Goal: Information Seeking & Learning: Learn about a topic

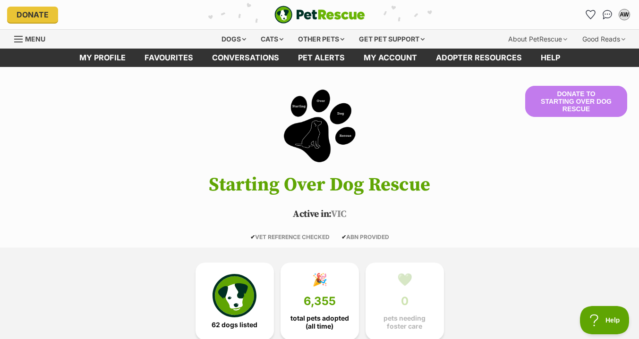
click at [88, 171] on header "Donate to Starting Over Dog Rescue Starting Over Dog Rescue Active in: VIC ✔ VE…" at bounding box center [319, 163] width 639 height 155
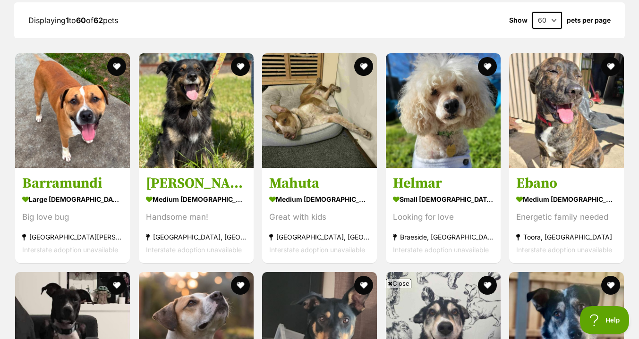
scroll to position [1092, 0]
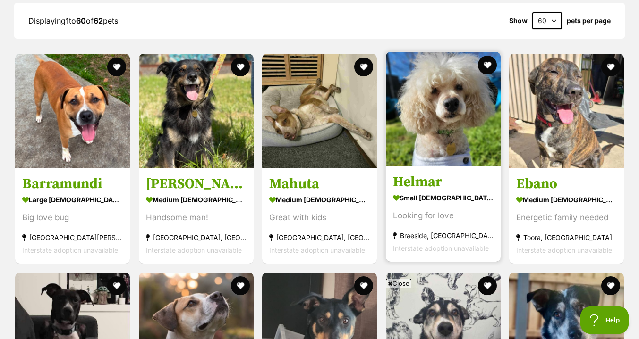
click at [406, 182] on h3 "Helmar" at bounding box center [443, 182] width 101 height 18
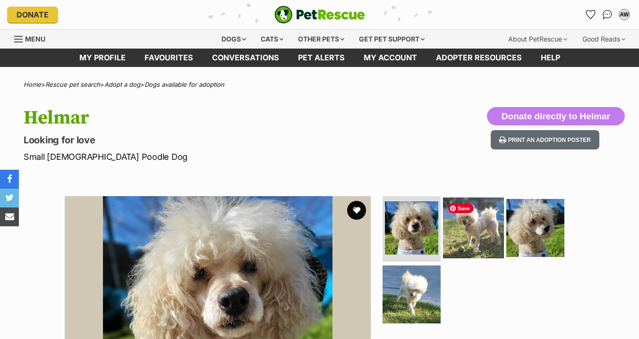
click at [477, 213] on img at bounding box center [473, 227] width 61 height 61
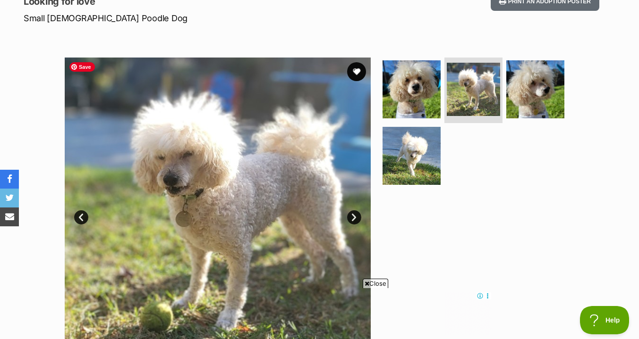
scroll to position [148, 0]
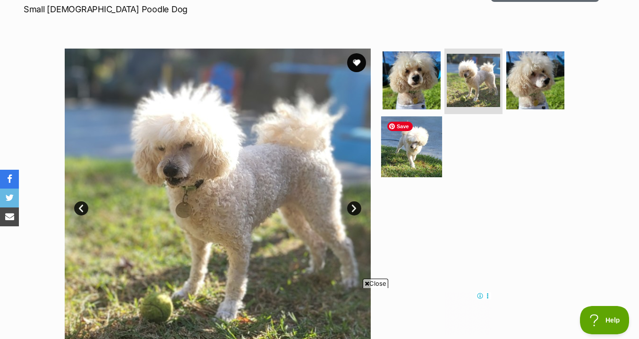
click at [419, 151] on img at bounding box center [411, 147] width 61 height 61
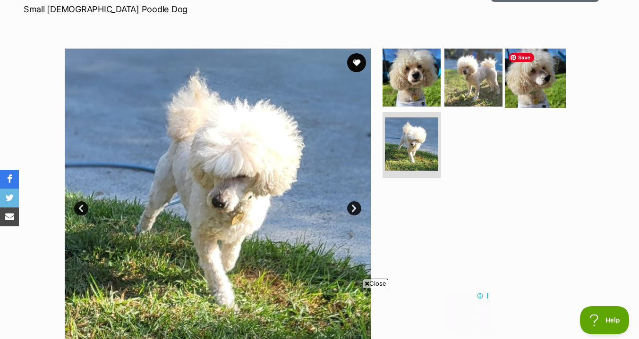
click at [522, 85] on img at bounding box center [535, 77] width 61 height 61
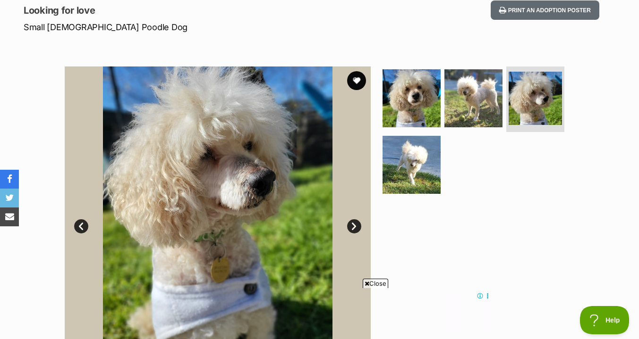
scroll to position [130, 0]
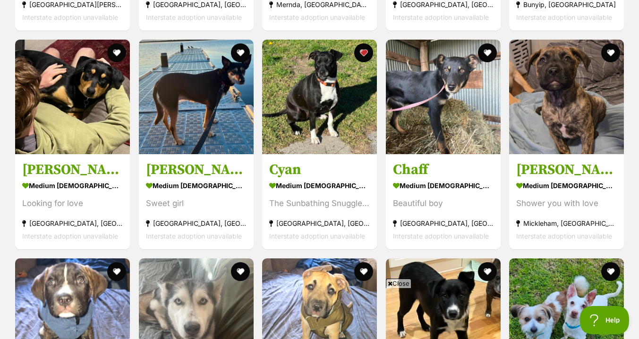
scroll to position [1764, 0]
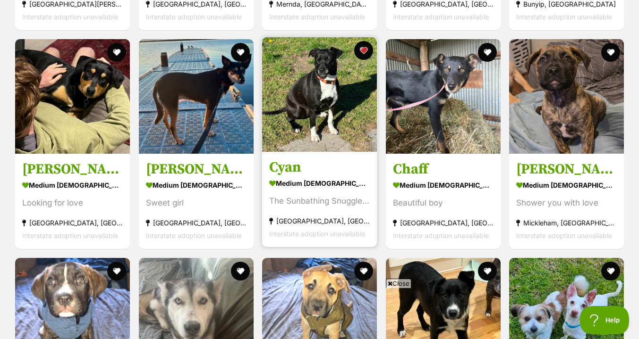
click at [293, 167] on h3 "Cyan" at bounding box center [319, 168] width 101 height 18
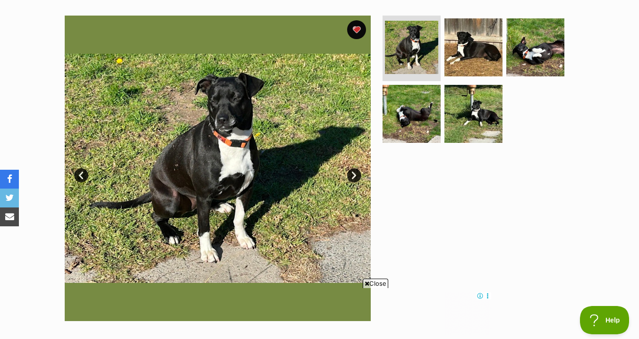
scroll to position [181, 0]
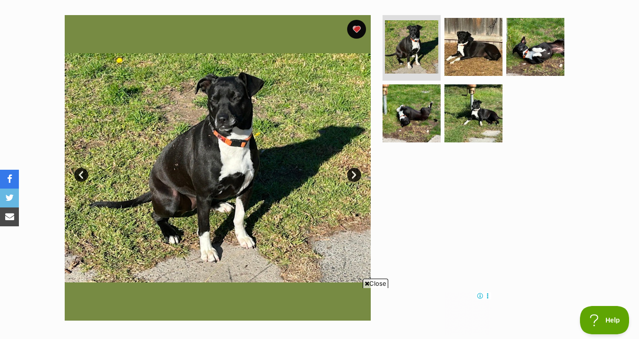
click at [355, 175] on link "Next" at bounding box center [354, 175] width 14 height 14
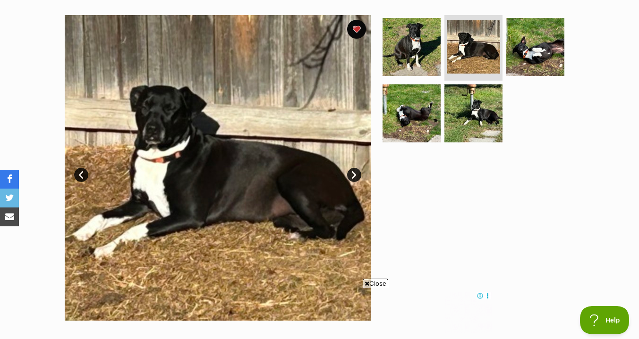
click at [355, 175] on link "Next" at bounding box center [354, 175] width 14 height 14
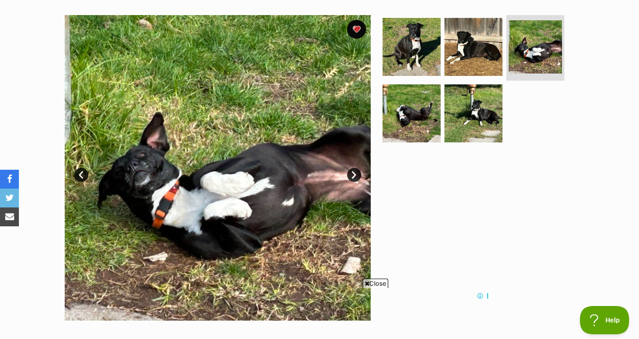
click at [355, 175] on link "Next" at bounding box center [354, 175] width 14 height 14
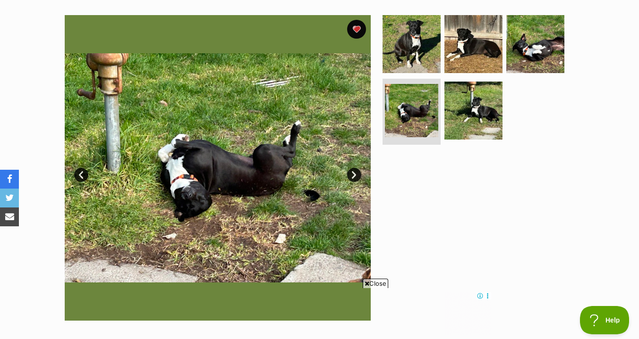
click at [355, 175] on link "Next" at bounding box center [354, 175] width 14 height 14
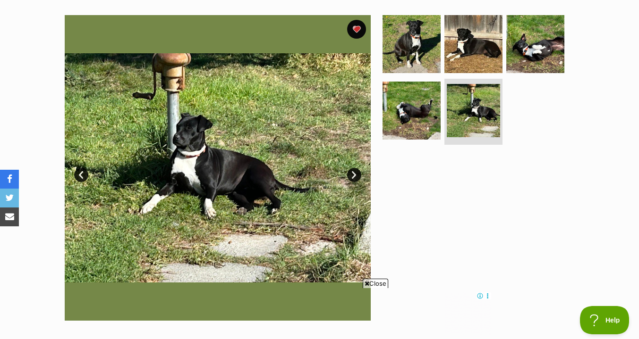
click at [355, 175] on link "Next" at bounding box center [354, 175] width 14 height 14
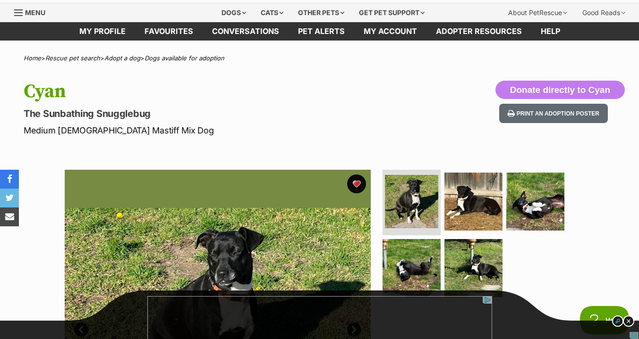
scroll to position [0, 0]
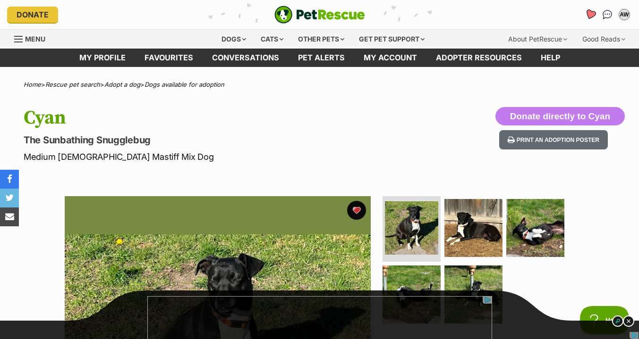
click at [590, 14] on icon "Favourites" at bounding box center [590, 14] width 11 height 11
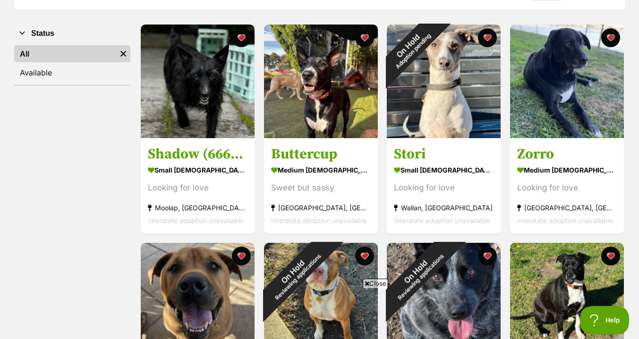
scroll to position [168, 0]
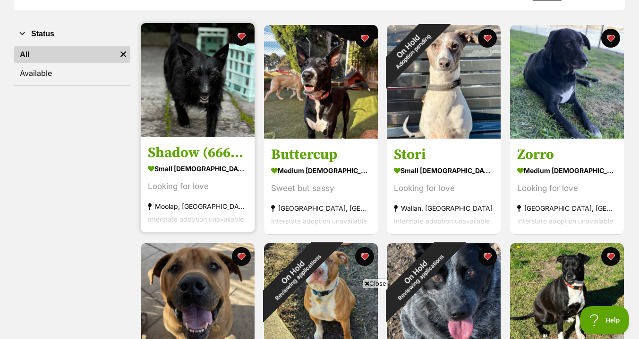
click at [193, 157] on h3 "Shadow (66664)" at bounding box center [198, 153] width 100 height 18
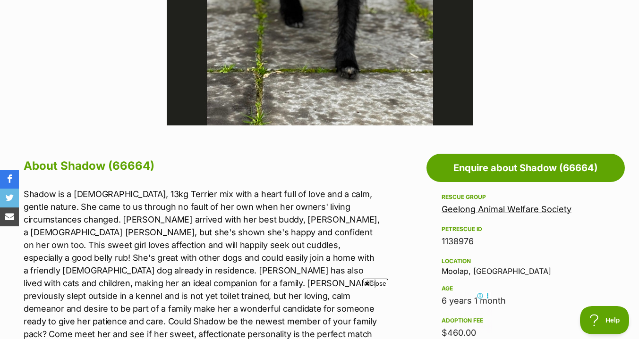
click at [534, 210] on link "Geelong Animal Welfare Society" at bounding box center [506, 209] width 130 height 10
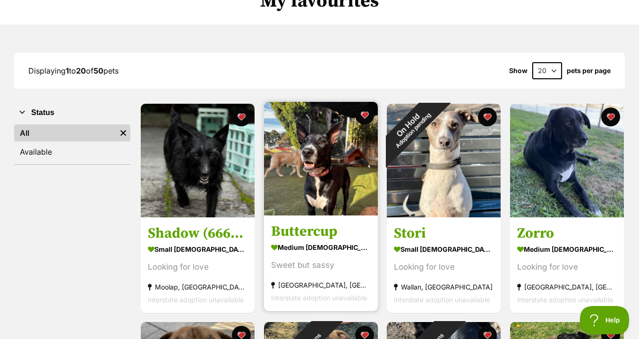
click at [316, 233] on h3 "Buttercup" at bounding box center [321, 232] width 100 height 18
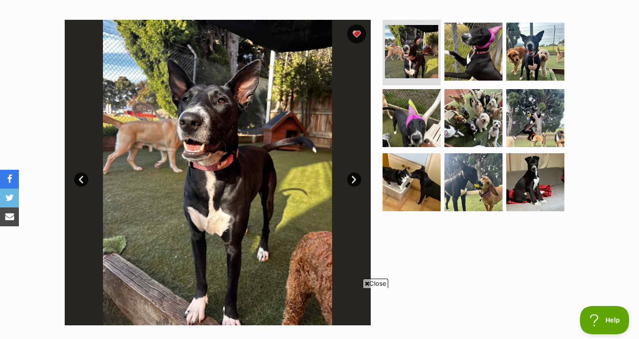
click at [354, 179] on link "Next" at bounding box center [354, 180] width 14 height 14
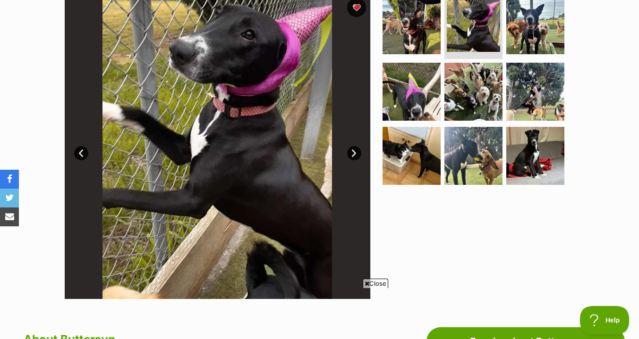
scroll to position [203, 0]
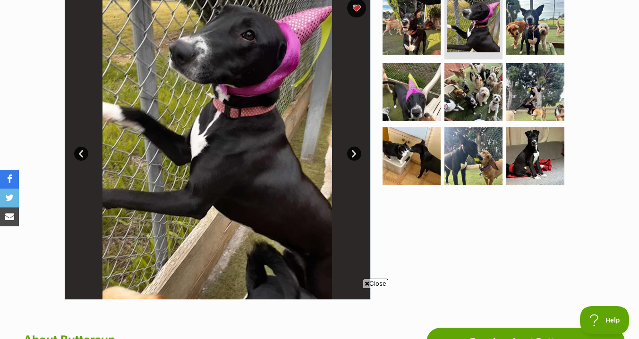
click at [353, 153] on link "Next" at bounding box center [354, 154] width 14 height 14
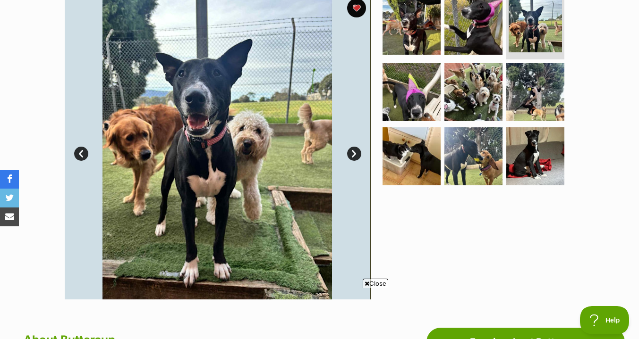
click at [353, 153] on link "Next" at bounding box center [354, 154] width 14 height 14
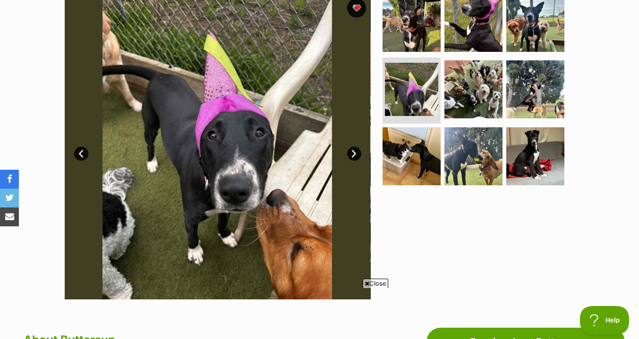
click at [353, 153] on link "Next" at bounding box center [354, 154] width 14 height 14
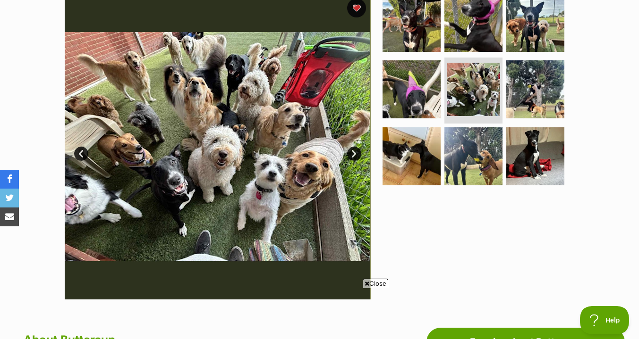
click at [353, 153] on link "Next" at bounding box center [354, 154] width 14 height 14
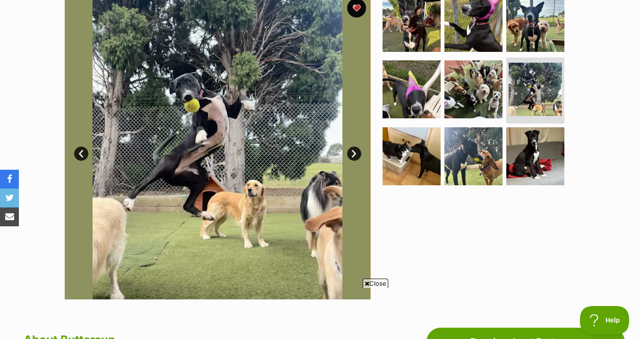
click at [353, 153] on link "Next" at bounding box center [354, 154] width 14 height 14
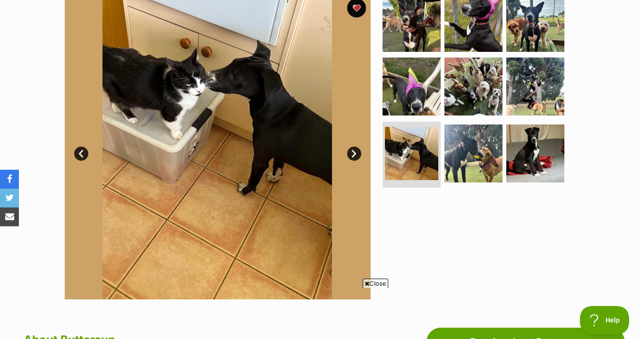
click at [353, 153] on link "Next" at bounding box center [354, 154] width 14 height 14
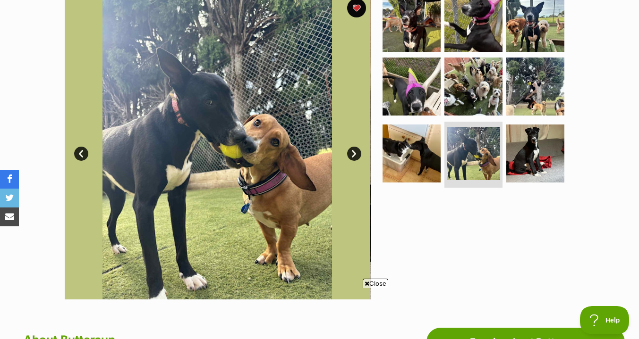
click at [353, 153] on link "Next" at bounding box center [354, 154] width 14 height 14
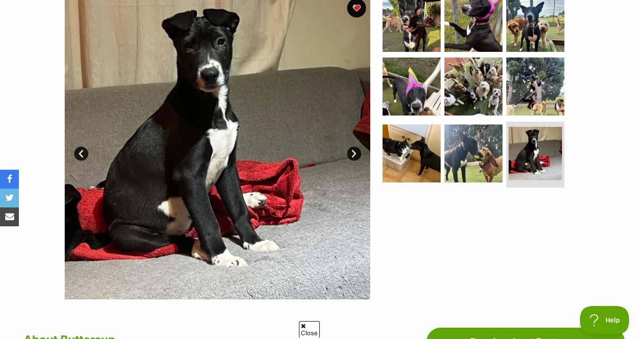
scroll to position [0, 0]
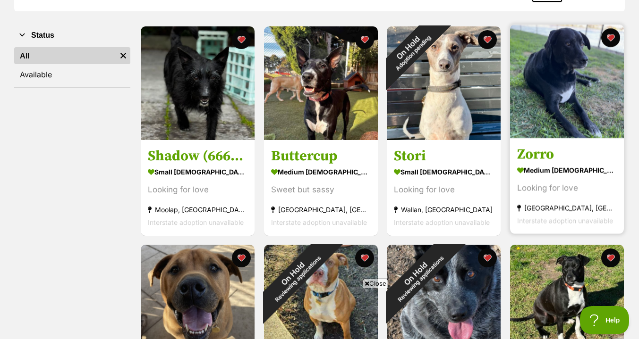
click at [548, 153] on h3 "Zorro" at bounding box center [567, 154] width 100 height 18
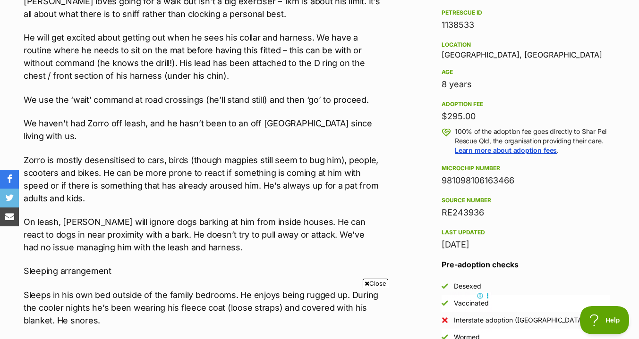
scroll to position [594, 0]
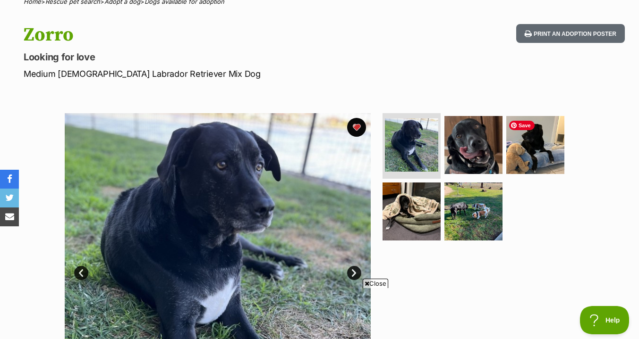
scroll to position [0, 0]
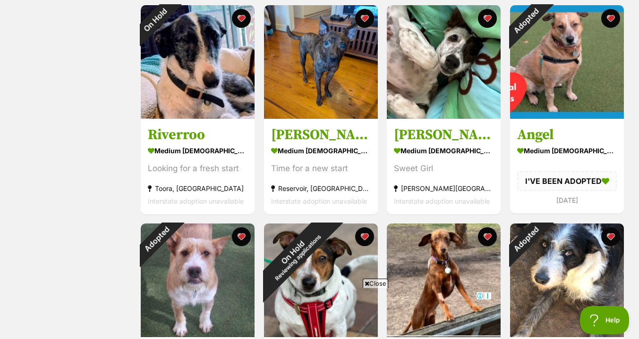
scroll to position [626, 0]
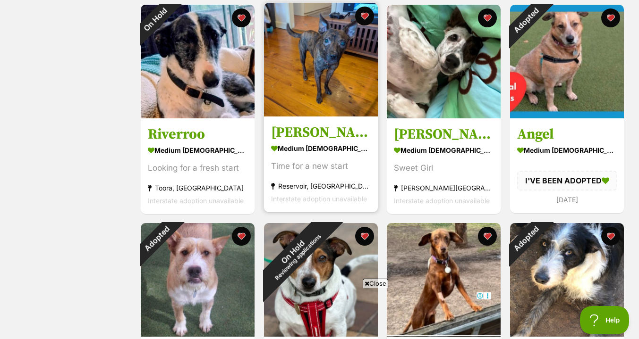
click at [324, 133] on h3 "Horace Silvanus" at bounding box center [321, 133] width 100 height 18
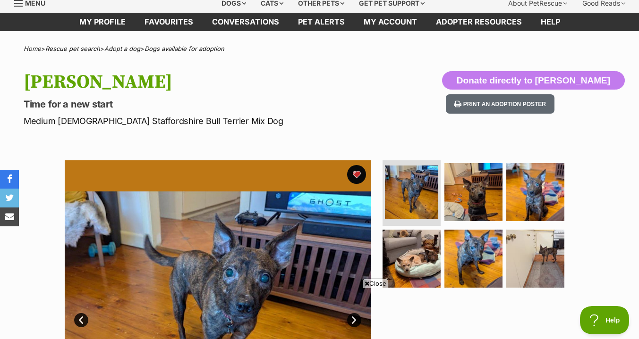
scroll to position [29, 0]
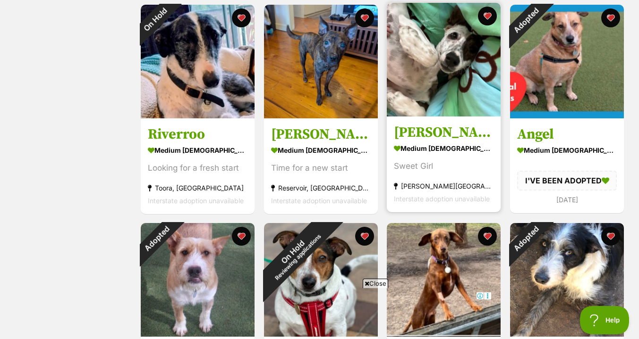
click at [431, 128] on h3 "[PERSON_NAME]" at bounding box center [444, 133] width 100 height 18
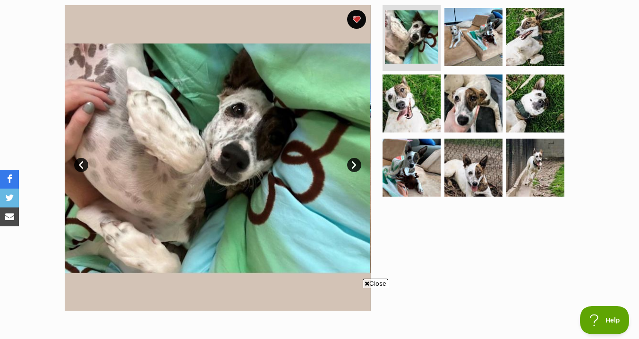
click at [352, 168] on link "Next" at bounding box center [354, 165] width 14 height 14
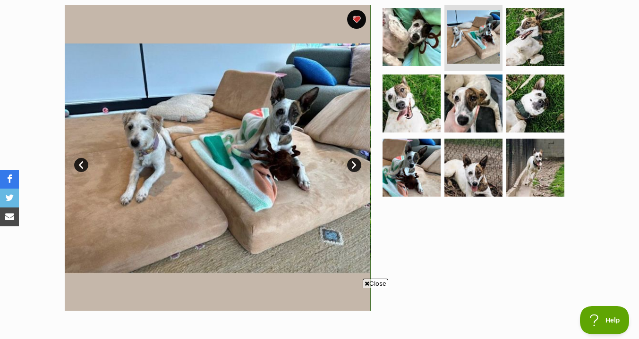
click at [352, 168] on link "Next" at bounding box center [354, 165] width 14 height 14
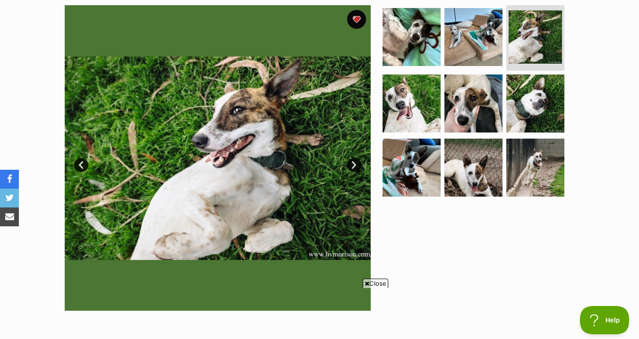
click at [352, 168] on link "Next" at bounding box center [354, 165] width 14 height 14
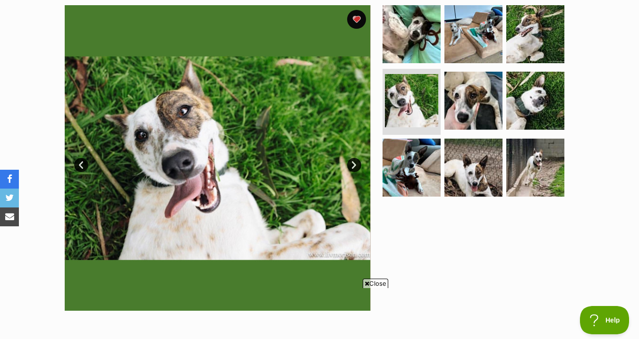
click at [352, 168] on link "Next" at bounding box center [354, 165] width 14 height 14
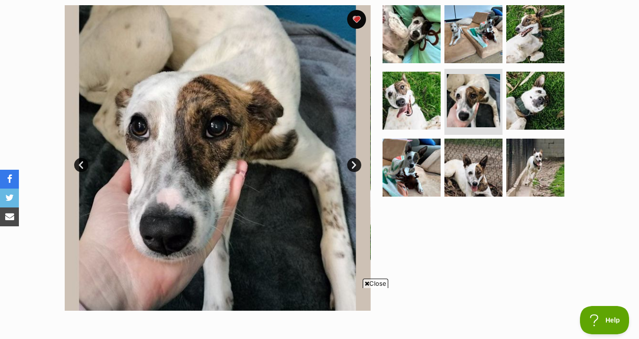
click at [352, 168] on link "Next" at bounding box center [354, 165] width 14 height 14
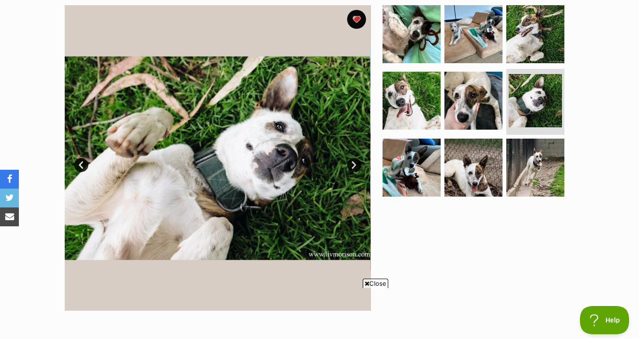
click at [352, 168] on link "Next" at bounding box center [354, 165] width 14 height 14
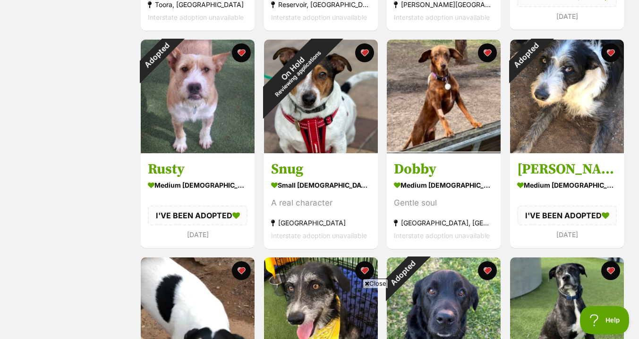
scroll to position [808, 0]
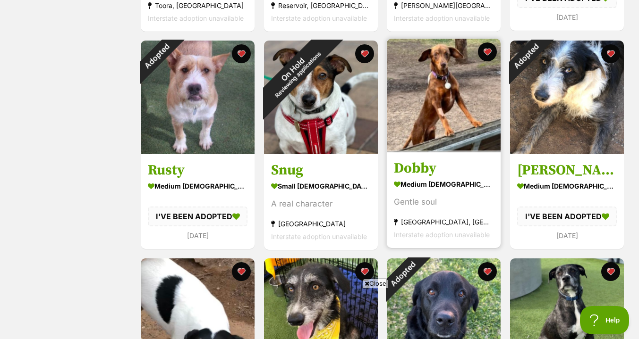
click at [405, 169] on h3 "Dobby" at bounding box center [444, 168] width 100 height 18
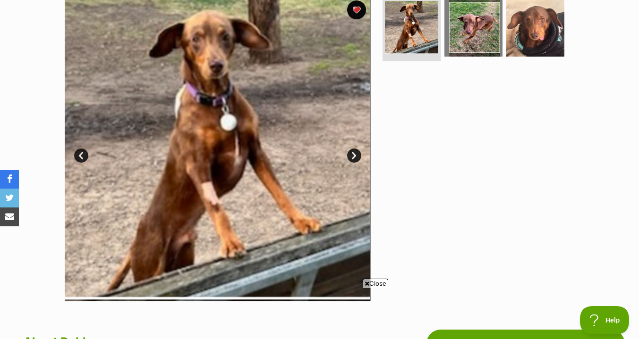
scroll to position [200, 0]
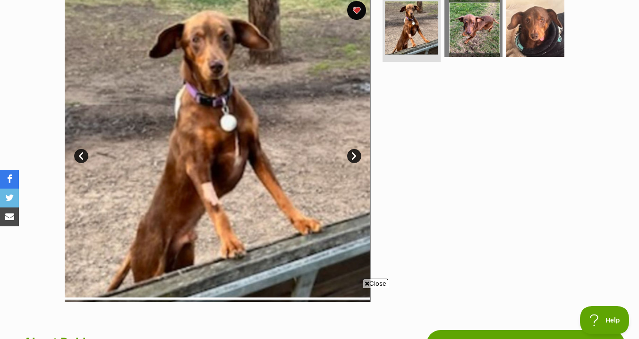
click at [352, 154] on link "Next" at bounding box center [354, 156] width 14 height 14
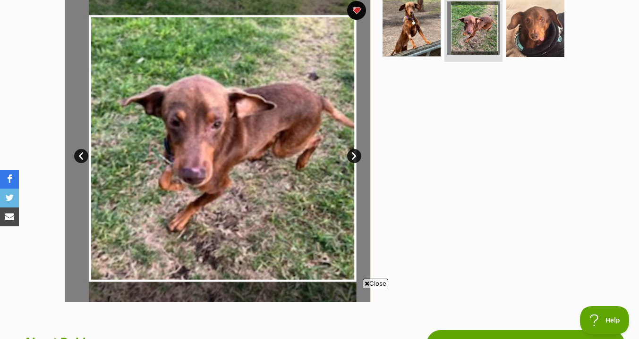
click at [352, 154] on link "Next" at bounding box center [354, 156] width 14 height 14
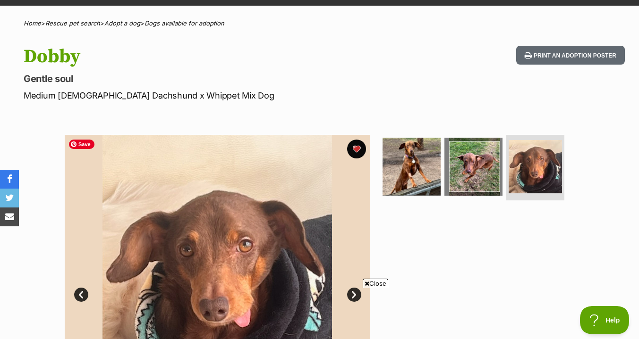
scroll to position [23, 0]
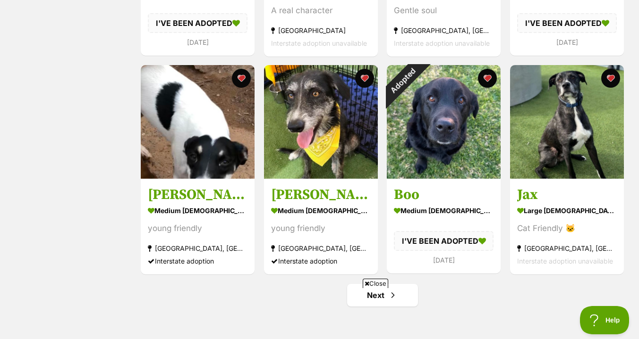
scroll to position [1001, 0]
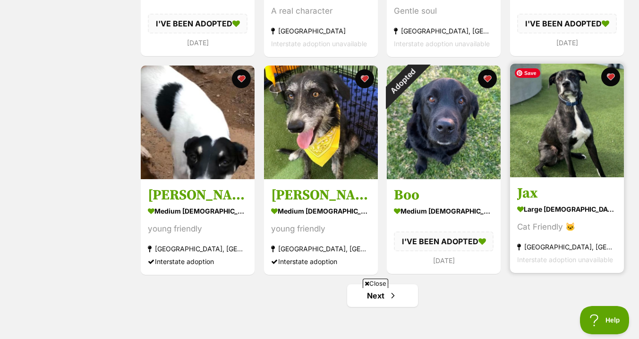
click at [582, 115] on img at bounding box center [567, 121] width 114 height 114
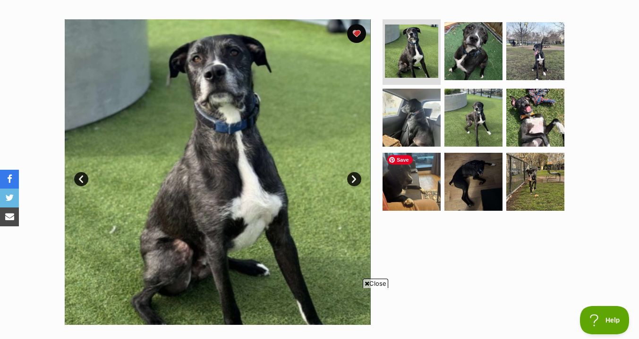
scroll to position [202, 0]
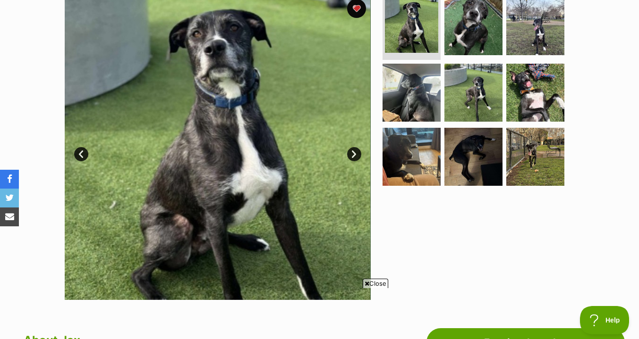
click at [352, 155] on link "Next" at bounding box center [354, 154] width 14 height 14
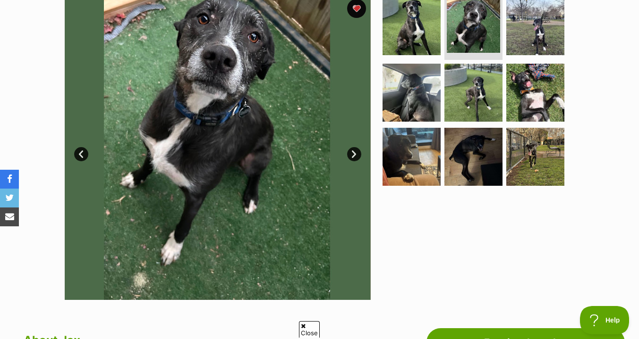
click at [352, 155] on link "Next" at bounding box center [354, 154] width 14 height 14
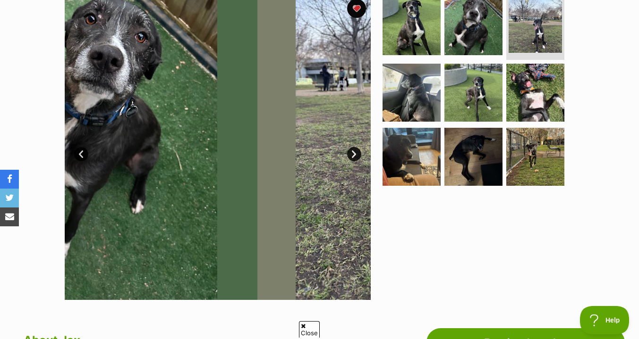
scroll to position [0, 0]
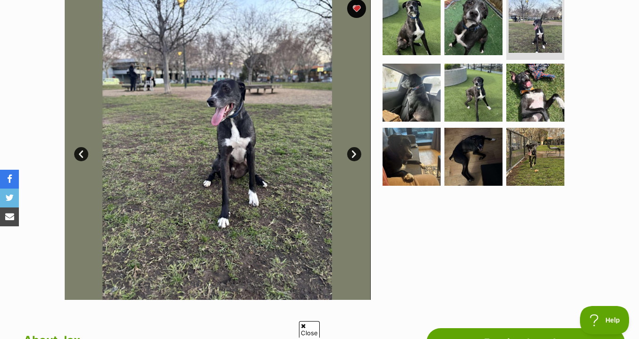
click at [352, 155] on link "Next" at bounding box center [354, 154] width 14 height 14
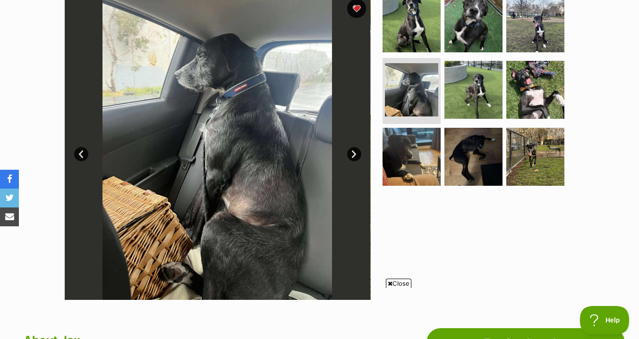
click at [352, 155] on link "Next" at bounding box center [354, 154] width 14 height 14
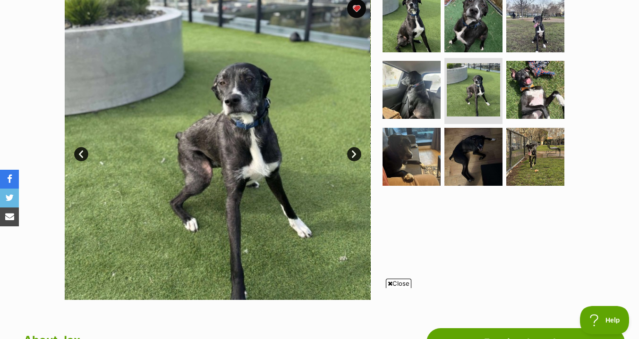
click at [352, 155] on link "Next" at bounding box center [354, 154] width 14 height 14
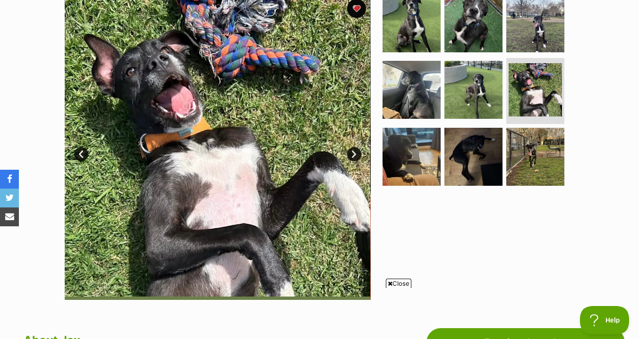
click at [352, 155] on link "Next" at bounding box center [354, 154] width 14 height 14
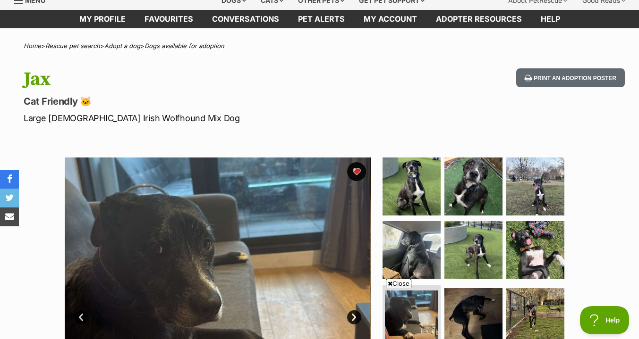
scroll to position [38, 0]
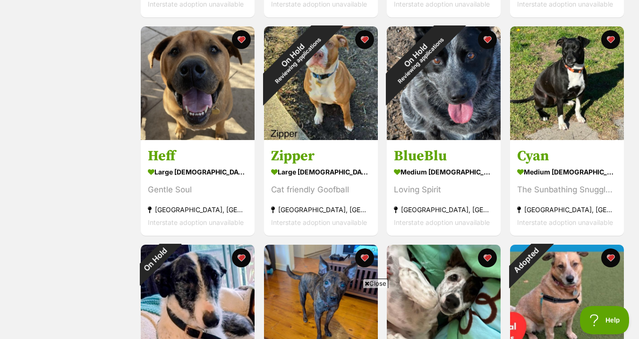
scroll to position [386, 0]
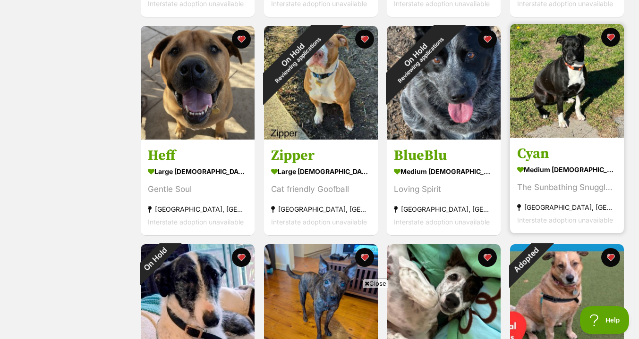
click at [535, 155] on h3 "Cyan" at bounding box center [567, 154] width 100 height 18
